Goal: Task Accomplishment & Management: Manage account settings

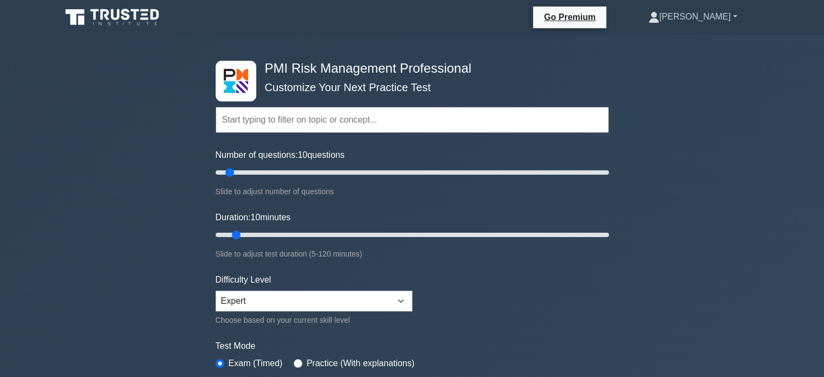
click at [708, 15] on link "[PERSON_NAME]" at bounding box center [693, 17] width 141 height 22
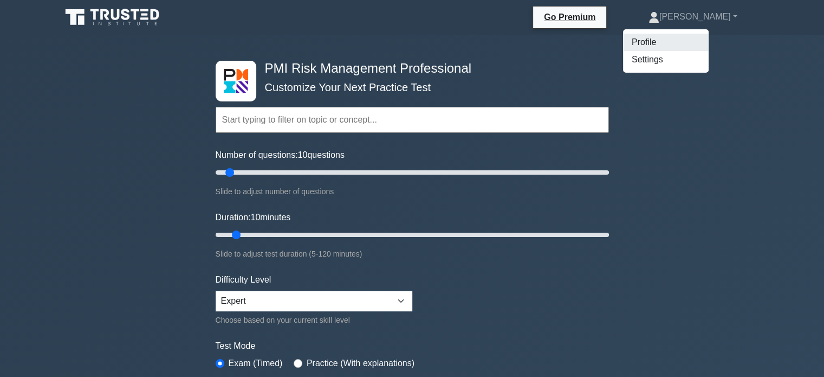
click at [681, 46] on link "Profile" at bounding box center [666, 42] width 86 height 17
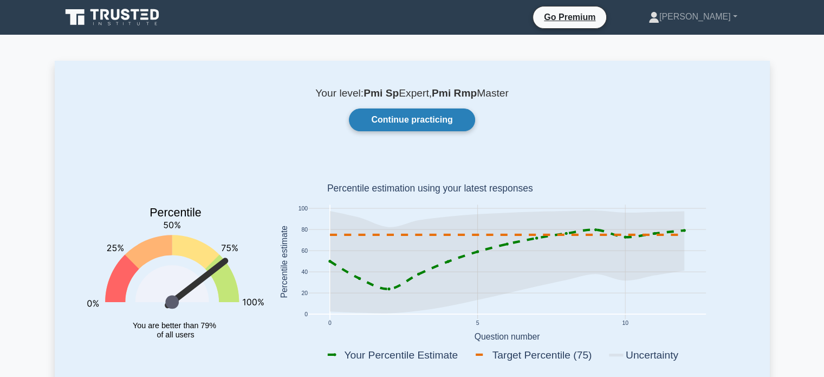
click at [369, 115] on link "Continue practicing" at bounding box center [412, 119] width 126 height 23
